Goal: Task Accomplishment & Management: Use online tool/utility

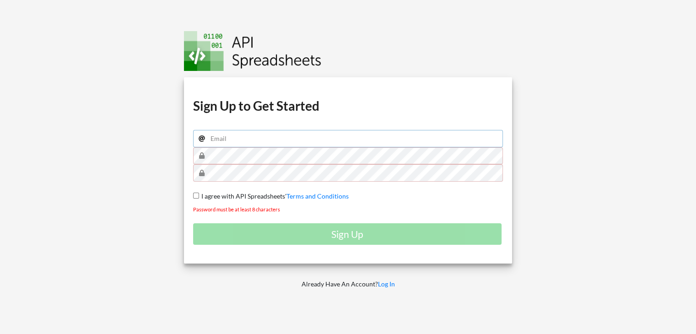
click at [303, 142] on input "email" at bounding box center [348, 138] width 310 height 17
type input "kshitijgera785@gmail.com"
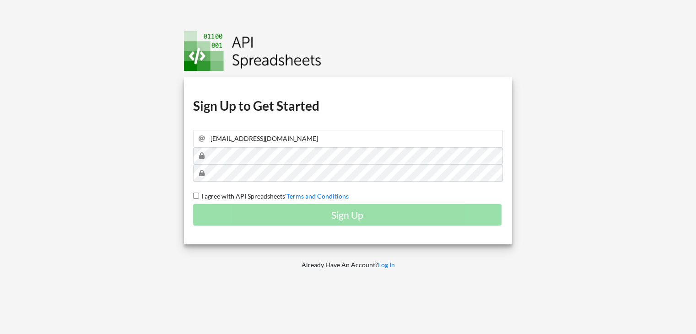
click at [275, 196] on span "I agree with API Spreadsheets'" at bounding box center [242, 196] width 87 height 8
click at [199, 196] on input "I agree with API Spreadsheets' Terms and Conditions" at bounding box center [196, 196] width 6 height 6
checkbox input "true"
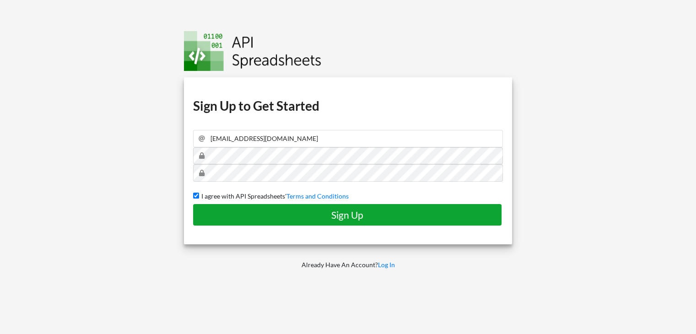
click at [303, 215] on h4 "Sign Up" at bounding box center [347, 214] width 289 height 11
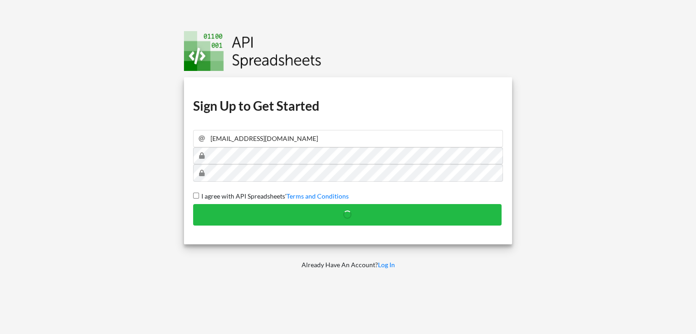
checkbox input "false"
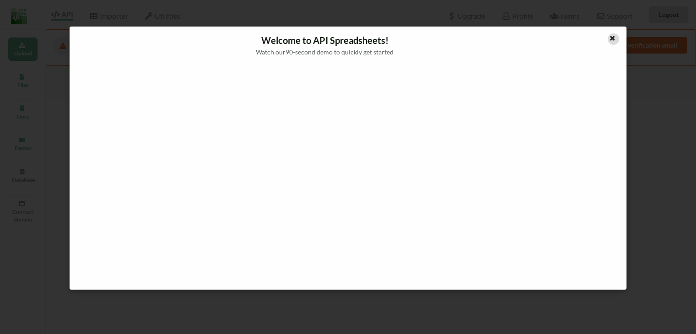
click at [613, 40] on icon at bounding box center [613, 37] width 8 height 6
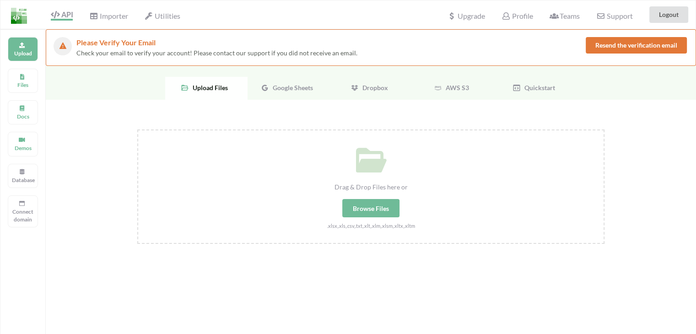
click at [292, 82] on div "Google Sheets" at bounding box center [289, 88] width 82 height 23
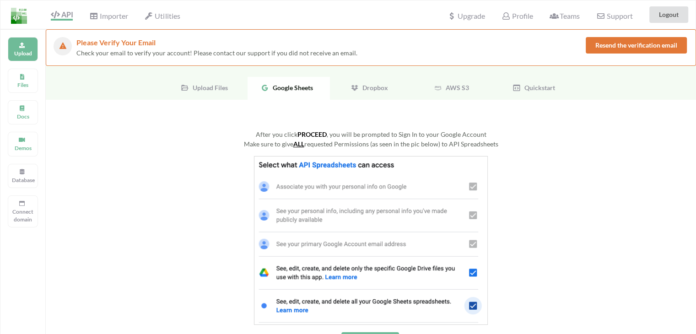
click at [360, 178] on img at bounding box center [371, 240] width 234 height 169
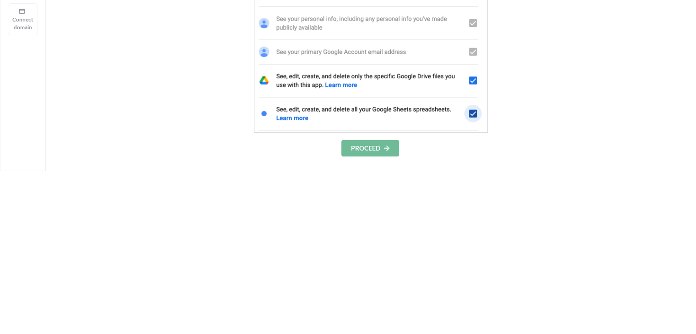
scroll to position [192, 0]
click at [372, 151] on button "PROCEED" at bounding box center [370, 148] width 58 height 16
click at [373, 148] on button "PROCEED" at bounding box center [370, 148] width 58 height 16
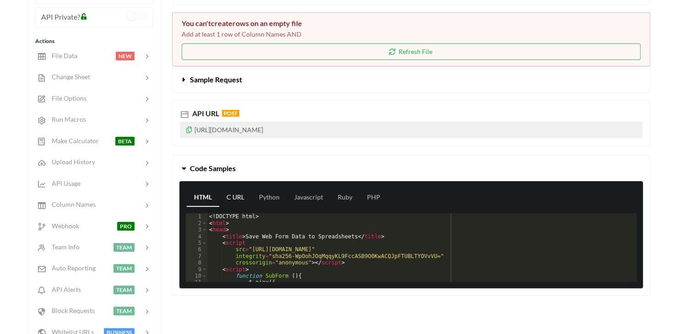
click at [233, 195] on link "C URL" at bounding box center [235, 198] width 32 height 18
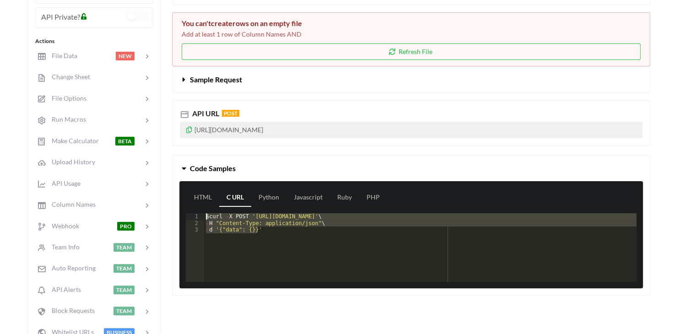
drag, startPoint x: 292, startPoint y: 233, endPoint x: 208, endPoint y: 207, distance: 88.5
click at [208, 207] on div "HTML C URL Python Javascript Ruby PHP 1 2 3 $ curl - X POST '[URL][DOMAIN_NAME]…" at bounding box center [411, 234] width 464 height 107
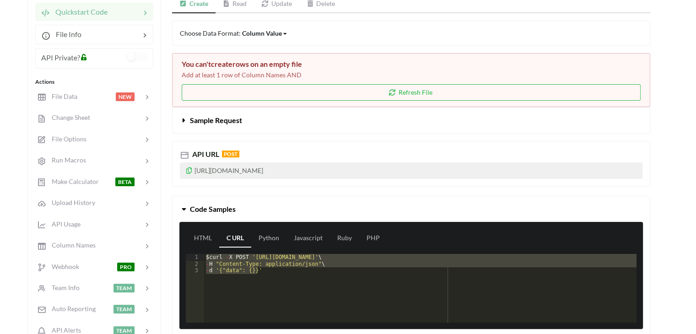
scroll to position [151, 0]
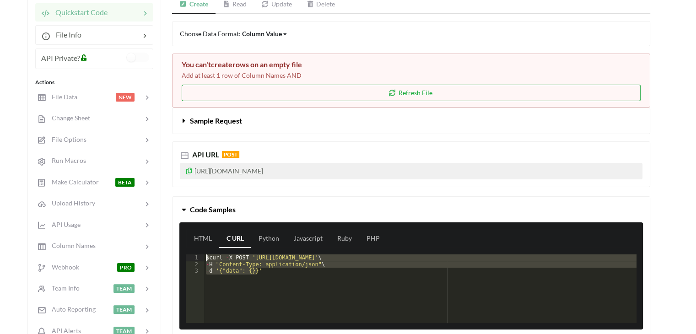
click at [387, 87] on button "Refresh File" at bounding box center [411, 93] width 459 height 16
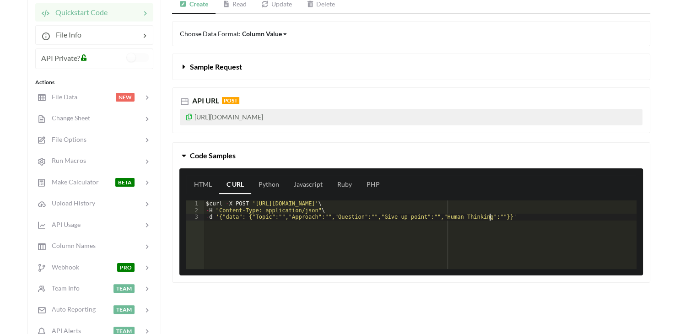
click at [532, 221] on div "$ curl - X POST '[URL][DOMAIN_NAME]' \ - H "Content-Type: application/json" \ -…" at bounding box center [420, 241] width 433 height 82
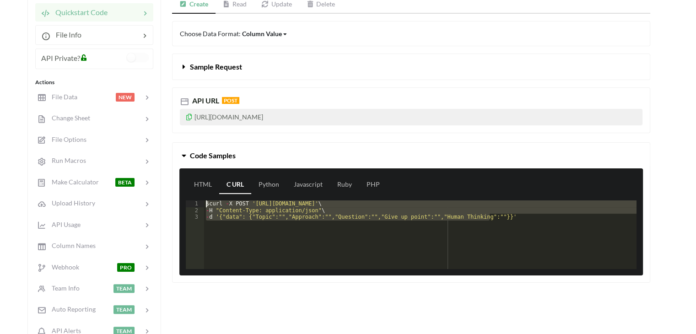
drag, startPoint x: 532, startPoint y: 221, endPoint x: 197, endPoint y: 172, distance: 338.5
click at [197, 172] on div "HTML C URL Python Javascript Ruby PHP 1 2 3 $ curl - X POST '[URL][DOMAIN_NAME]…" at bounding box center [411, 221] width 464 height 107
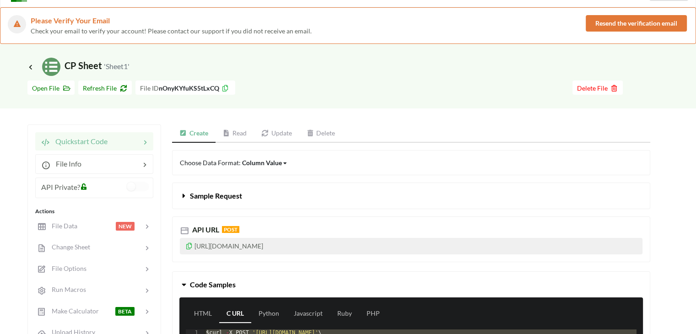
scroll to position [22, 0]
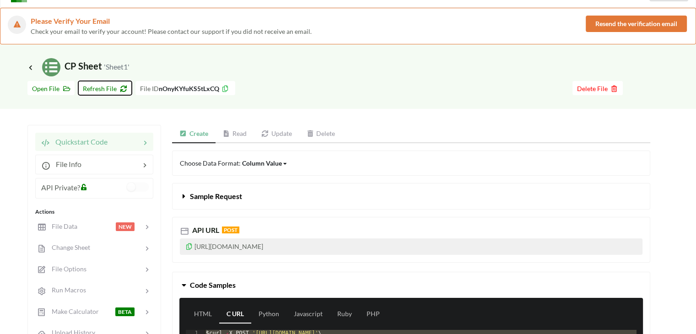
click at [123, 88] on icon at bounding box center [122, 87] width 8 height 6
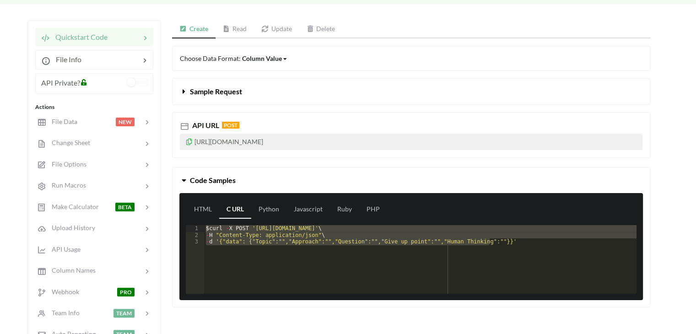
scroll to position [127, 0]
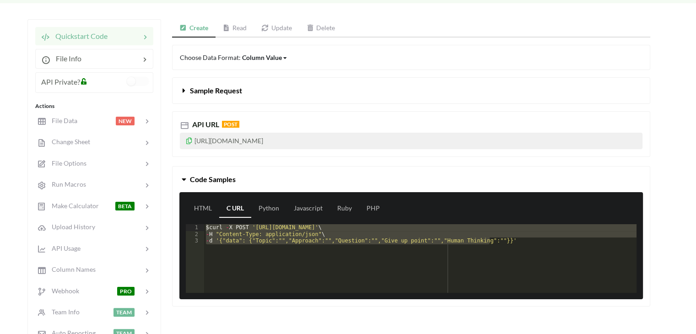
click at [464, 272] on div "$ curl - X POST '[URL][DOMAIN_NAME]' \ - H "Content-Type: application/json" \ -…" at bounding box center [420, 258] width 433 height 69
drag, startPoint x: 472, startPoint y: 249, endPoint x: 183, endPoint y: 177, distance: 298.2
click at [183, 177] on div "Code Samples HTML C URL Python Javascript Ruby PHP 1 2 3 $ curl - X POST '[URL]…" at bounding box center [411, 236] width 478 height 141
click at [534, 248] on div "$ curl - X POST '[URL][DOMAIN_NAME]' \ - H "Content-Type: application/json" \ -…" at bounding box center [420, 258] width 433 height 69
drag, startPoint x: 534, startPoint y: 248, endPoint x: 220, endPoint y: 166, distance: 324.4
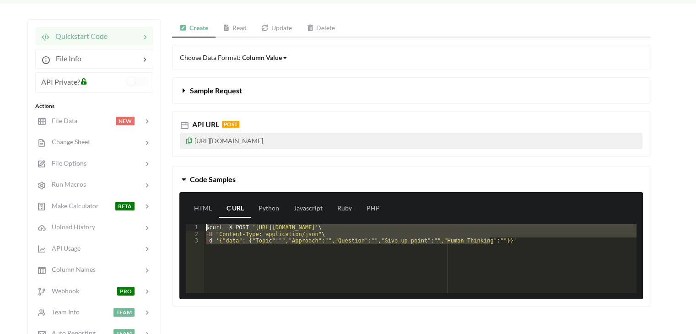
click at [220, 166] on div "Code Samples HTML C URL Python Javascript Ruby PHP 1 2 3 $ curl - X POST '[URL]…" at bounding box center [411, 236] width 478 height 141
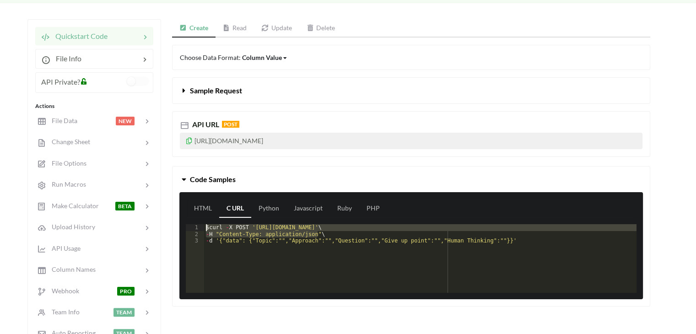
drag, startPoint x: 497, startPoint y: 234, endPoint x: 168, endPoint y: 178, distance: 333.9
click at [168, 178] on div "Code Samples HTML C URL Python Javascript Ruby PHP 1 2 3 $ curl - X POST '[URL]…" at bounding box center [411, 236] width 492 height 141
click at [510, 275] on div "$ curl - X POST '[URL][DOMAIN_NAME]' \ - H "Content-Type: application/json" \ -…" at bounding box center [420, 265] width 433 height 82
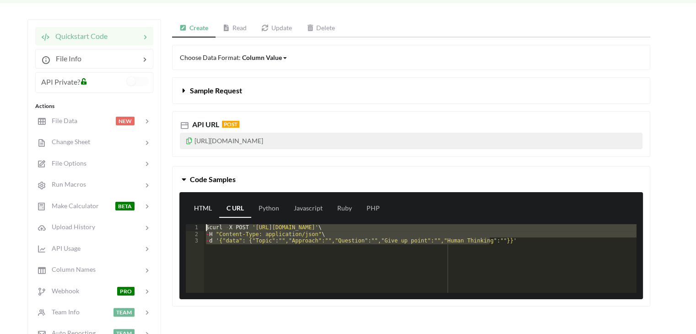
drag, startPoint x: 509, startPoint y: 248, endPoint x: 189, endPoint y: 209, distance: 321.8
click at [189, 209] on div "HTML C URL Python Javascript Ruby PHP 1 2 3 $ curl - X POST '[URL][DOMAIN_NAME]…" at bounding box center [411, 245] width 464 height 107
click at [436, 279] on div "$ curl - X POST '[URL][DOMAIN_NAME]' \ - H "Content-Type: application/json" \ -…" at bounding box center [420, 258] width 433 height 69
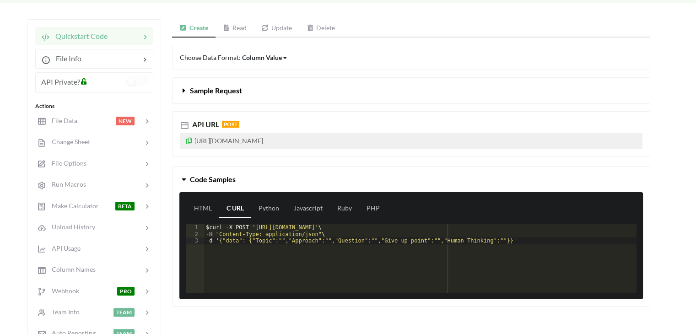
click at [516, 241] on div "$ curl - X POST '[URL][DOMAIN_NAME]' \ - H "Content-Type: application/json" \ -…" at bounding box center [420, 265] width 433 height 82
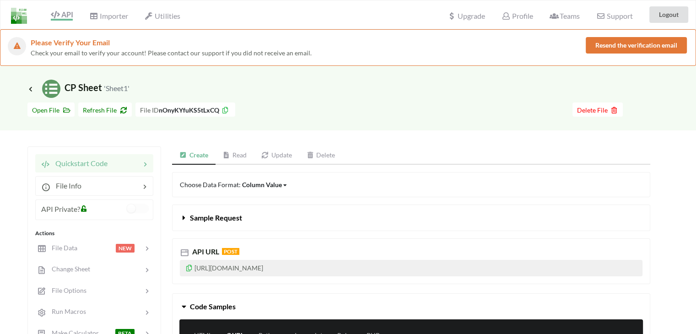
click at [271, 158] on link "Update" at bounding box center [276, 155] width 45 height 18
click at [198, 154] on link "Create" at bounding box center [194, 155] width 44 height 18
click at [122, 107] on icon at bounding box center [122, 109] width 8 height 6
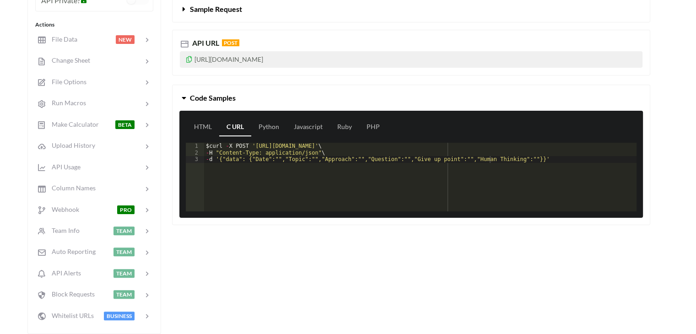
scroll to position [208, 0]
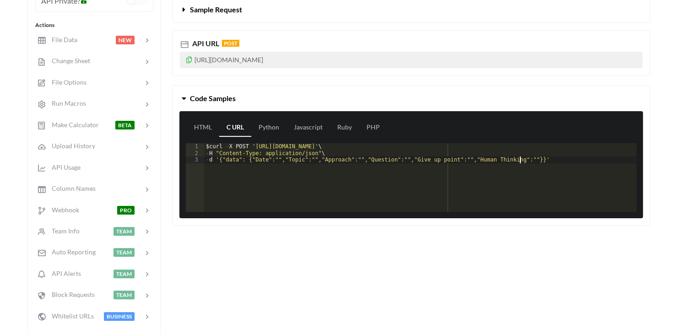
click at [535, 162] on div "$ curl - X POST '[URL][DOMAIN_NAME]' \ - H "Content-Type: application/json" \ -…" at bounding box center [420, 184] width 433 height 82
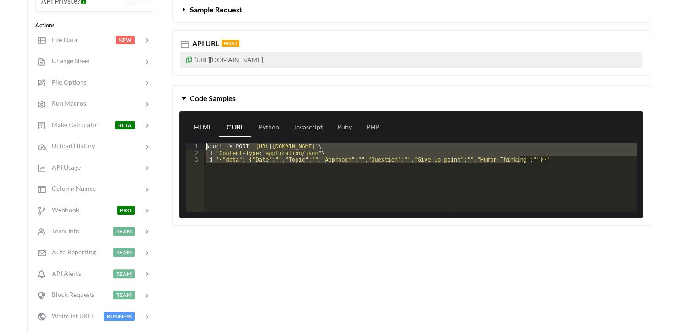
drag, startPoint x: 544, startPoint y: 162, endPoint x: 204, endPoint y: 129, distance: 341.7
click at [204, 129] on div "HTML C URL Python Javascript Ruby PHP 1 2 3 $ curl - X POST '[URL][DOMAIN_NAME]…" at bounding box center [411, 164] width 464 height 107
